Goal: Task Accomplishment & Management: Manage account settings

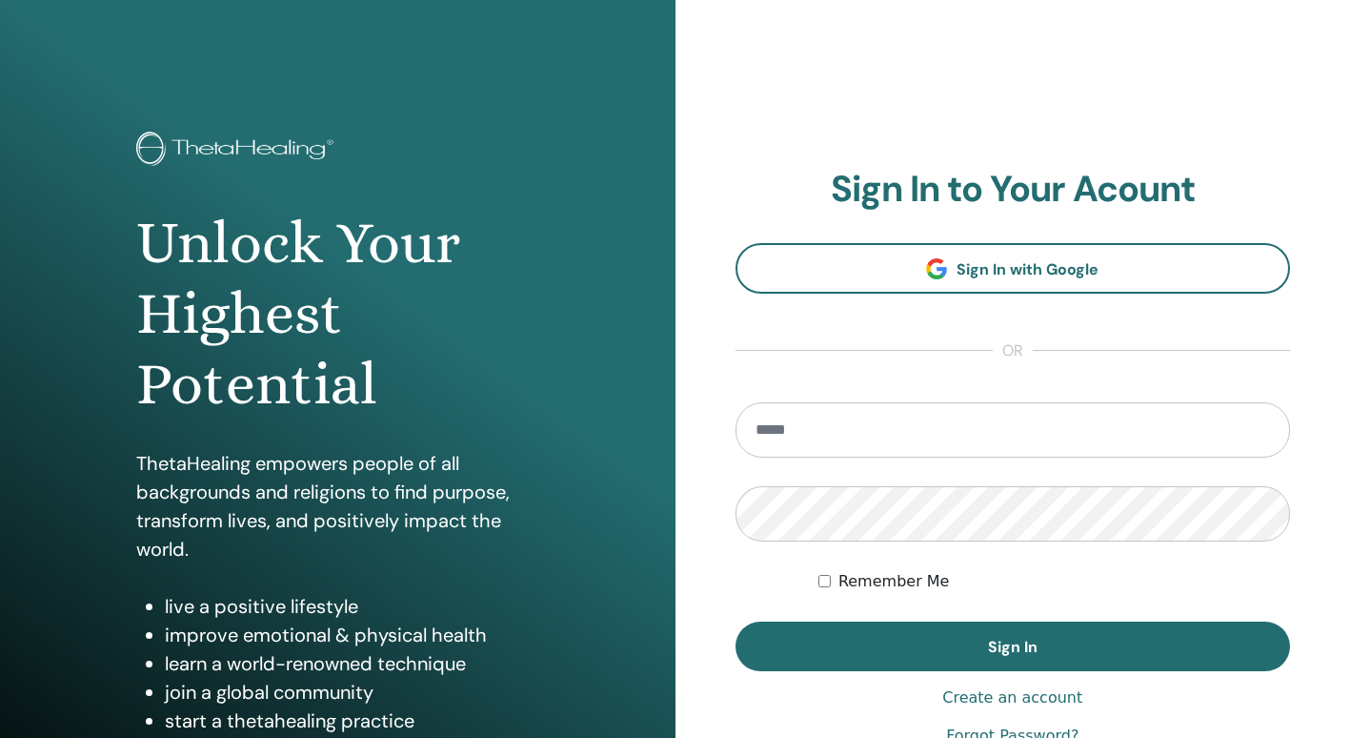
type input "**********"
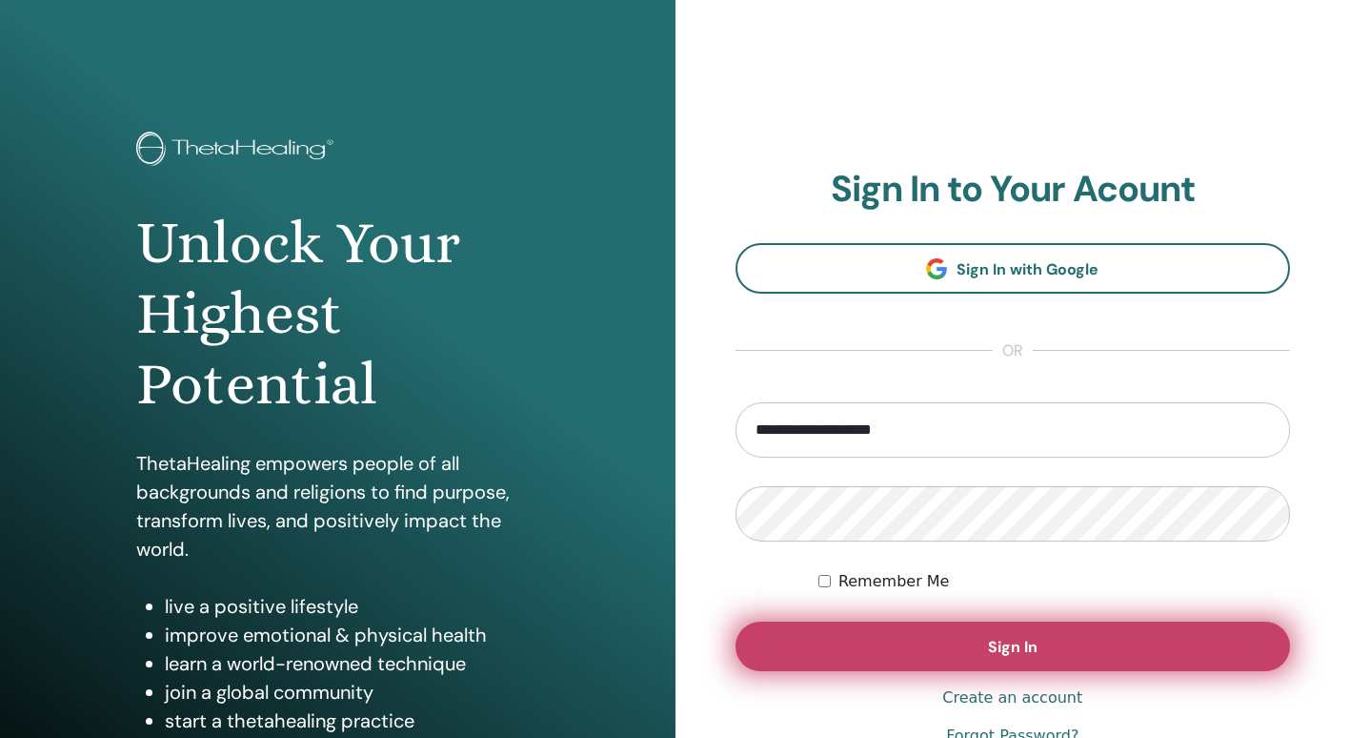
click at [894, 631] on button "Sign In" at bounding box center [1014, 646] width 556 height 50
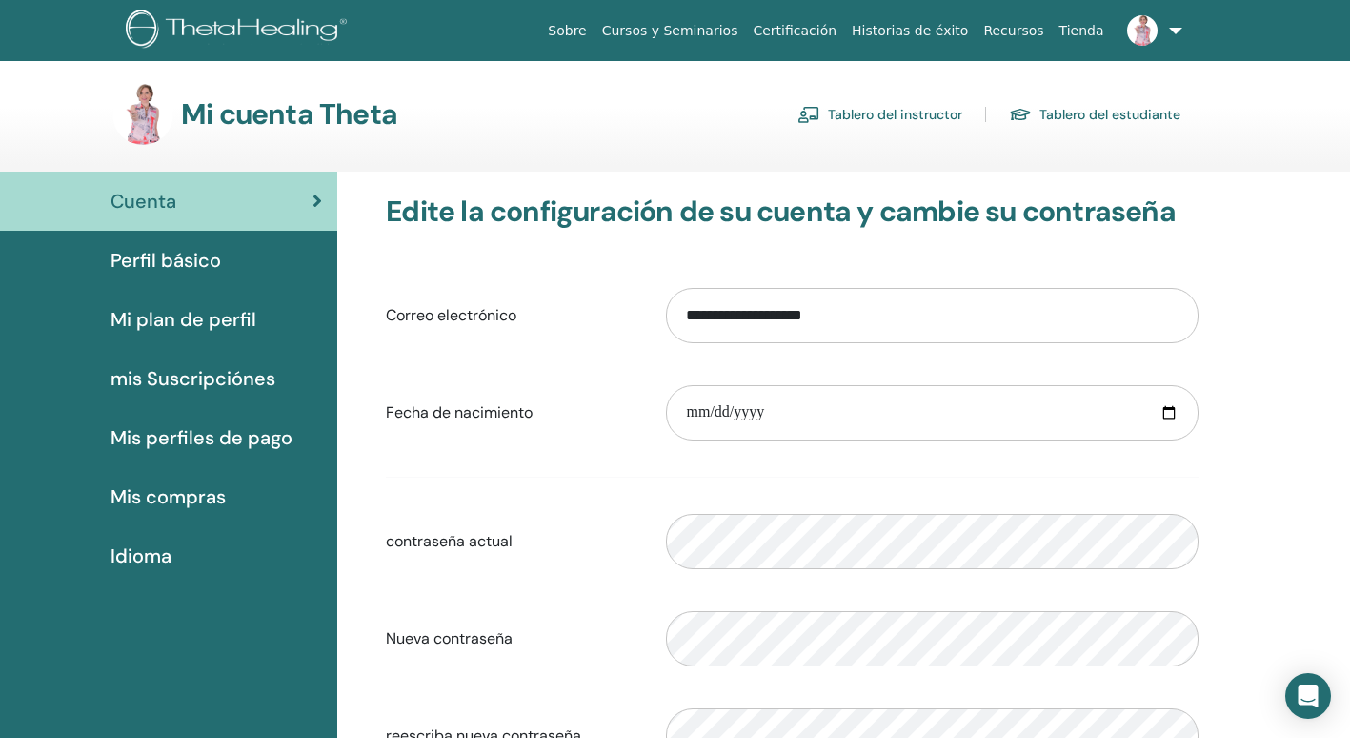
click at [870, 106] on link "Tablero del instructor" at bounding box center [880, 114] width 165 height 30
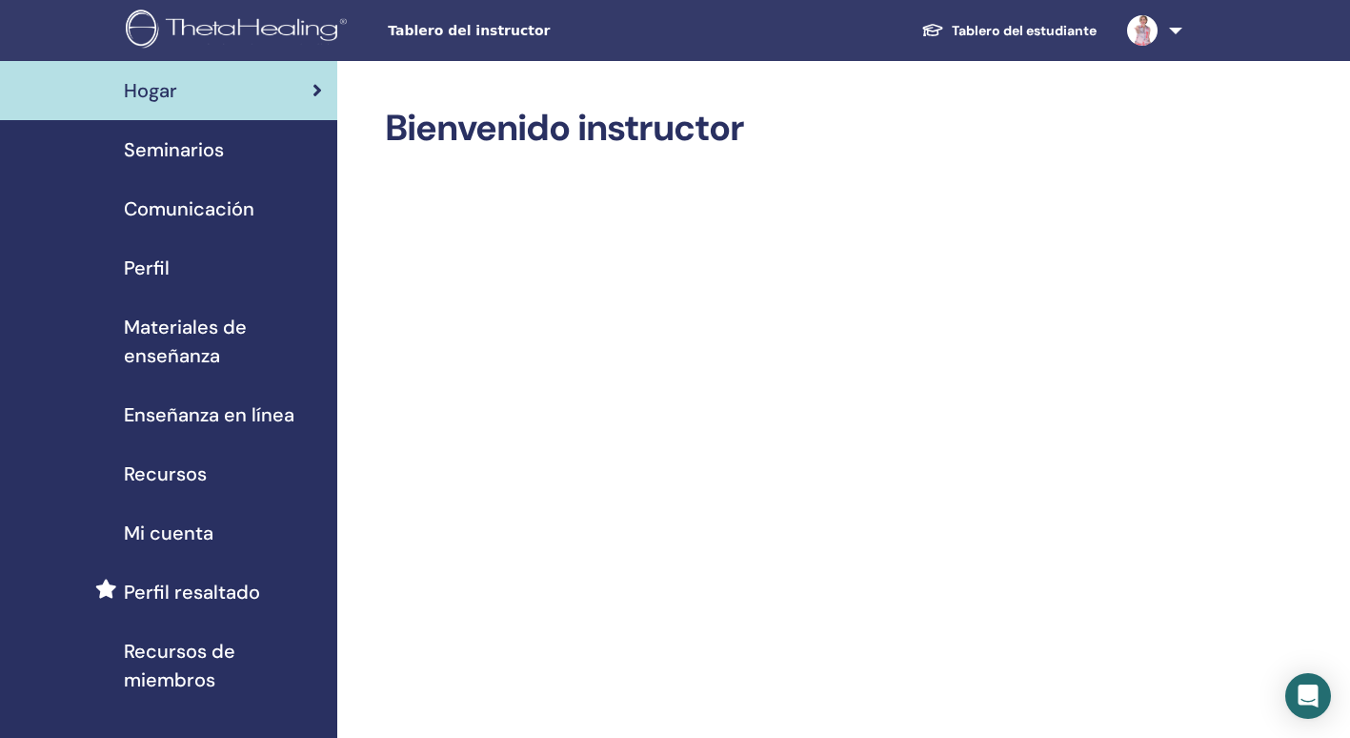
click at [213, 149] on span "Seminarios" at bounding box center [174, 149] width 100 height 29
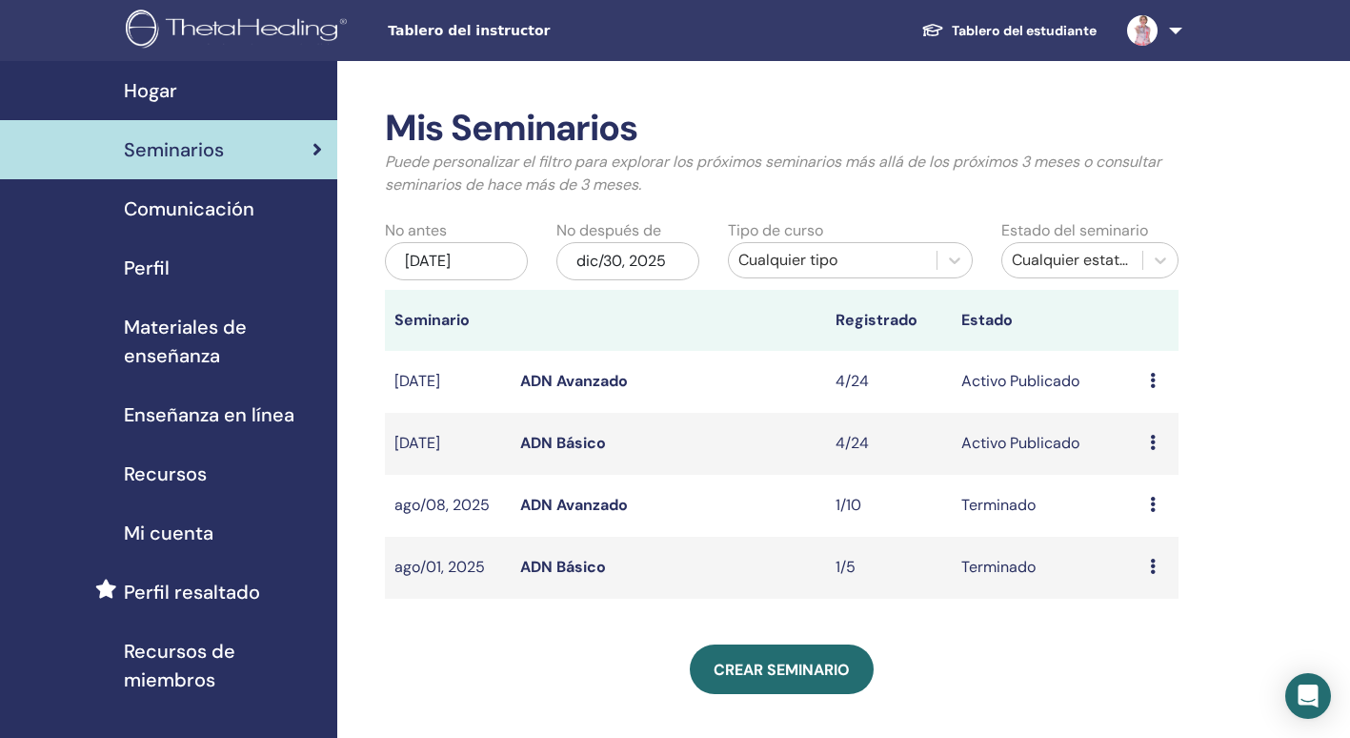
click at [578, 438] on link "ADN Básico" at bounding box center [563, 443] width 86 height 20
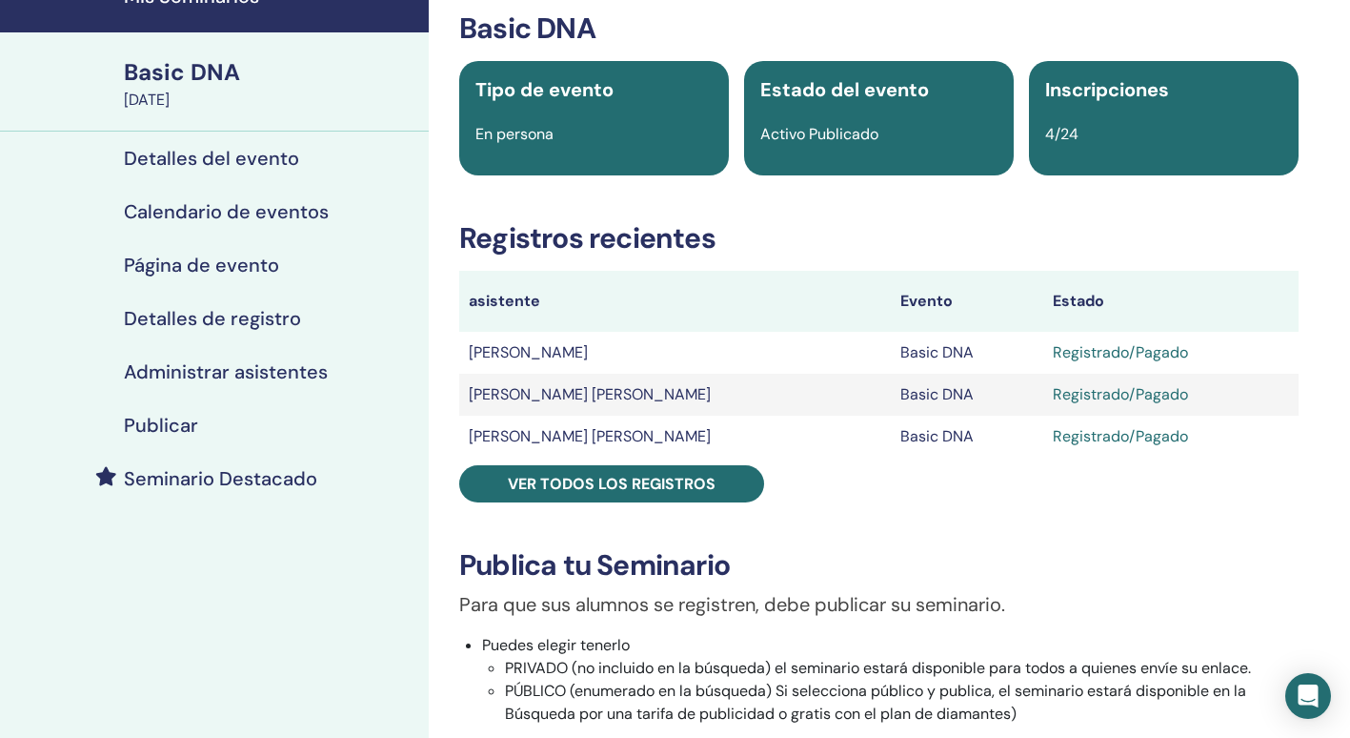
scroll to position [191, 0]
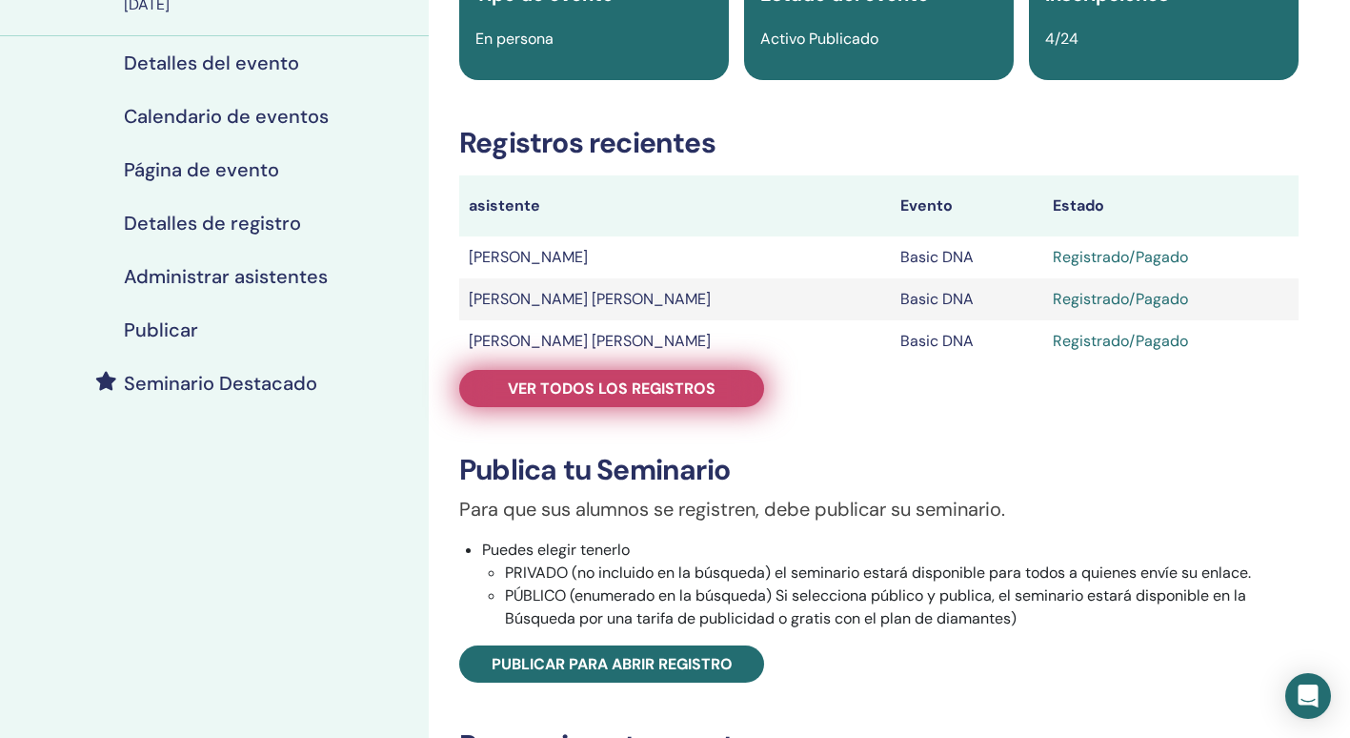
click at [651, 387] on span "Ver todos los registros" at bounding box center [612, 388] width 208 height 20
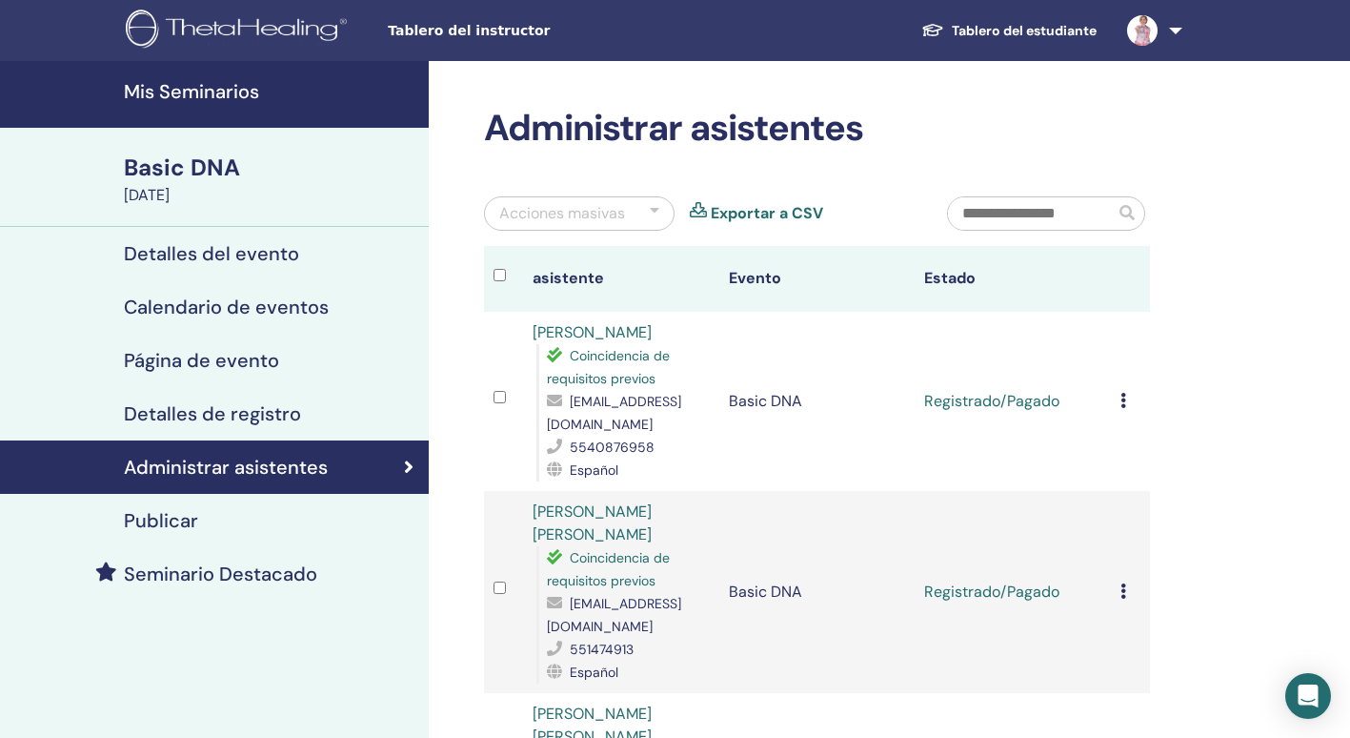
click at [188, 90] on h4 "Mis Seminarios" at bounding box center [271, 91] width 294 height 23
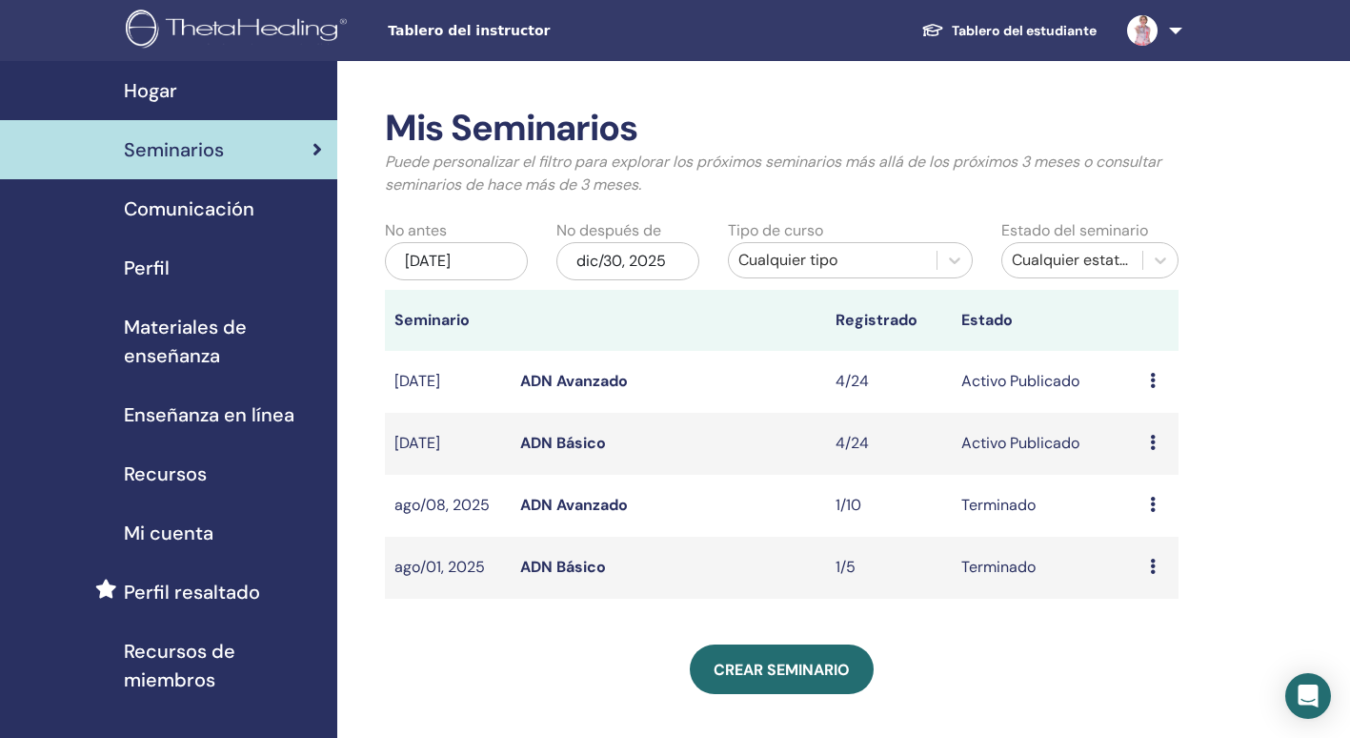
click at [555, 375] on link "ADN Avanzado" at bounding box center [574, 381] width 108 height 20
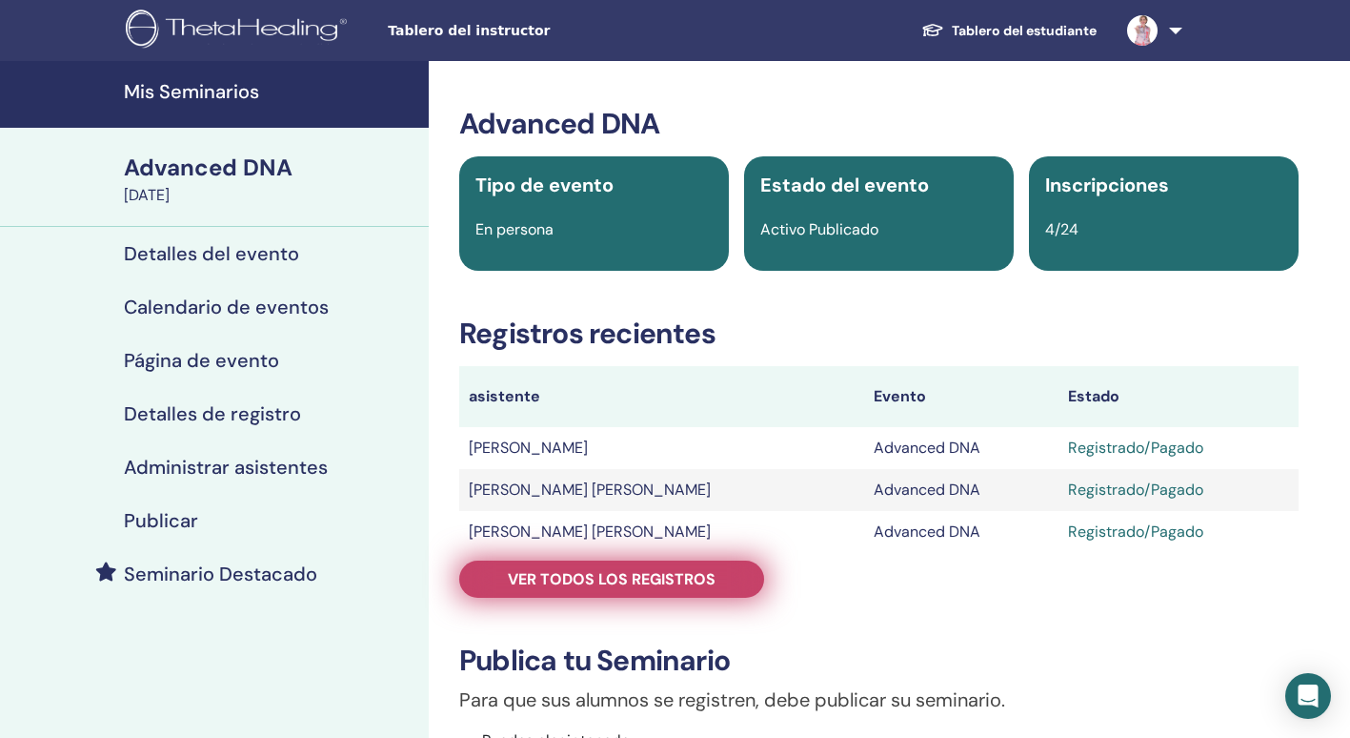
click at [586, 577] on span "Ver todos los registros" at bounding box center [612, 579] width 208 height 20
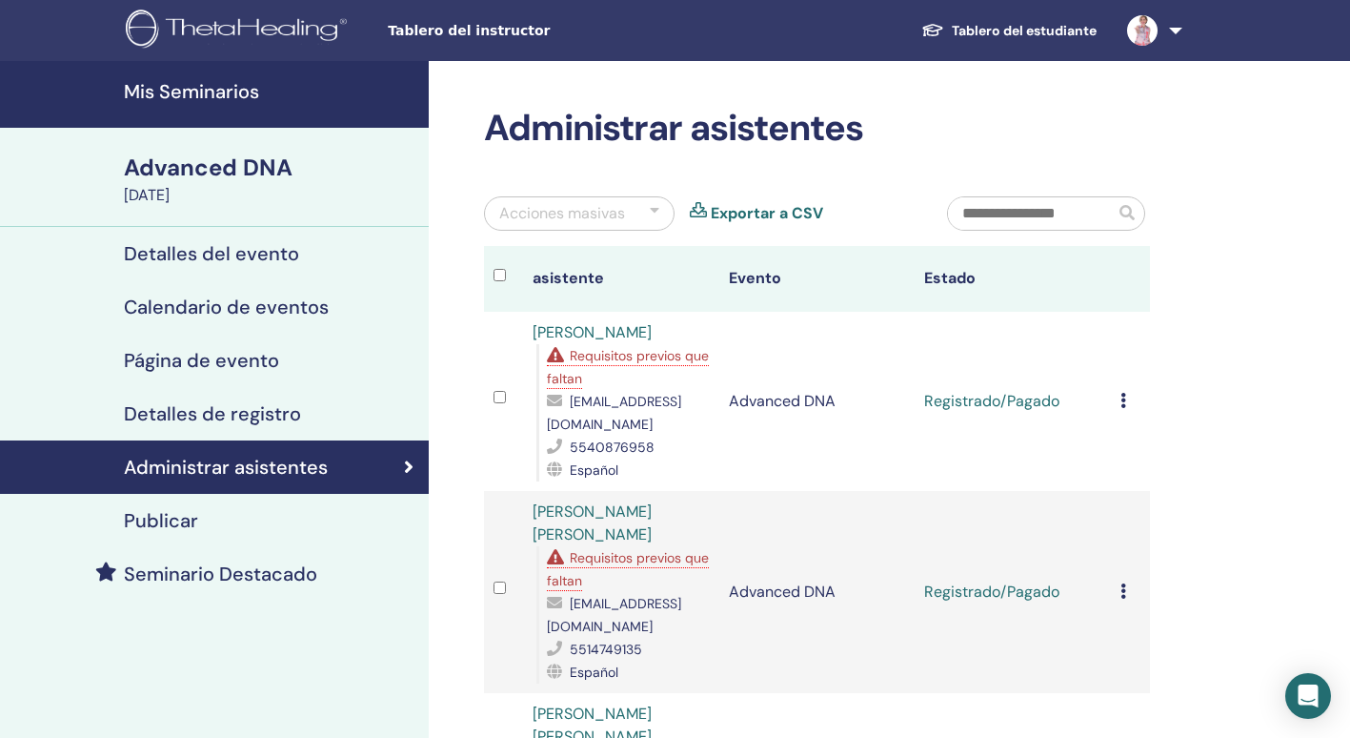
click at [215, 88] on h4 "Mis Seminarios" at bounding box center [271, 91] width 294 height 23
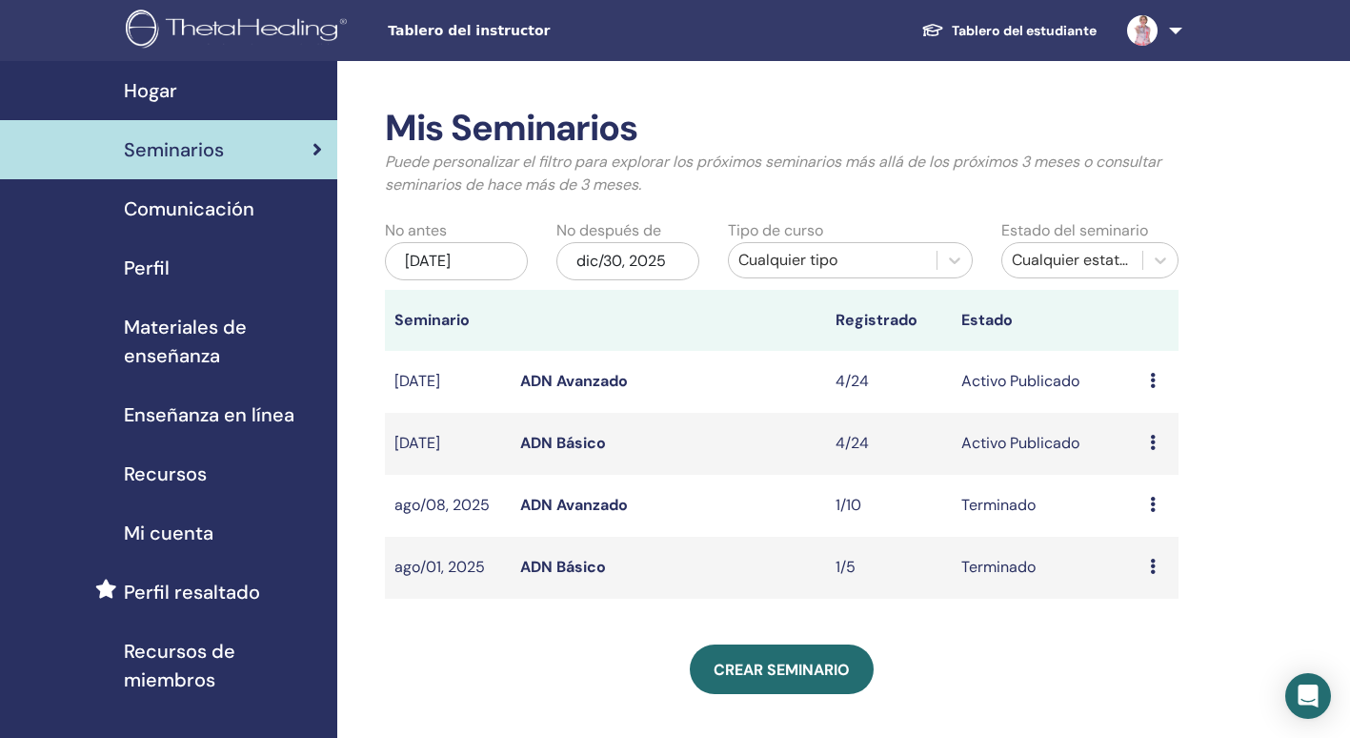
click at [1177, 29] on link at bounding box center [1151, 30] width 78 height 61
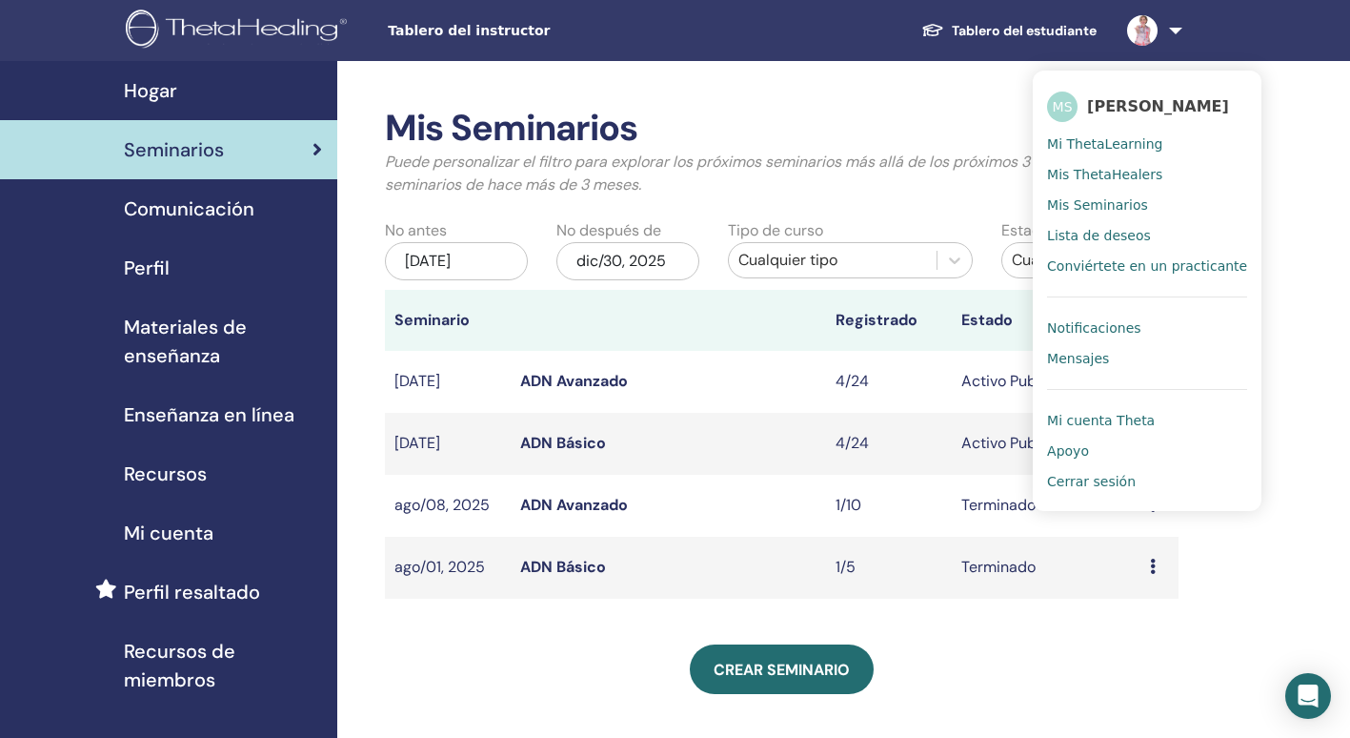
click at [1107, 484] on span "Cerrar sesión" at bounding box center [1091, 481] width 89 height 17
